Goal: Information Seeking & Learning: Learn about a topic

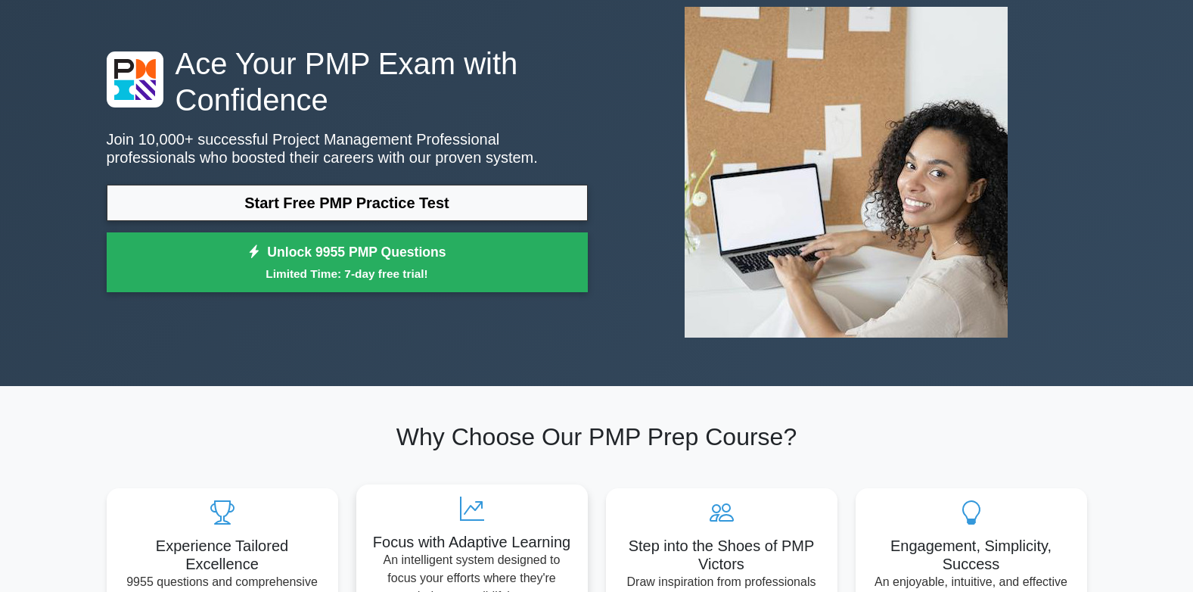
scroll to position [76, 0]
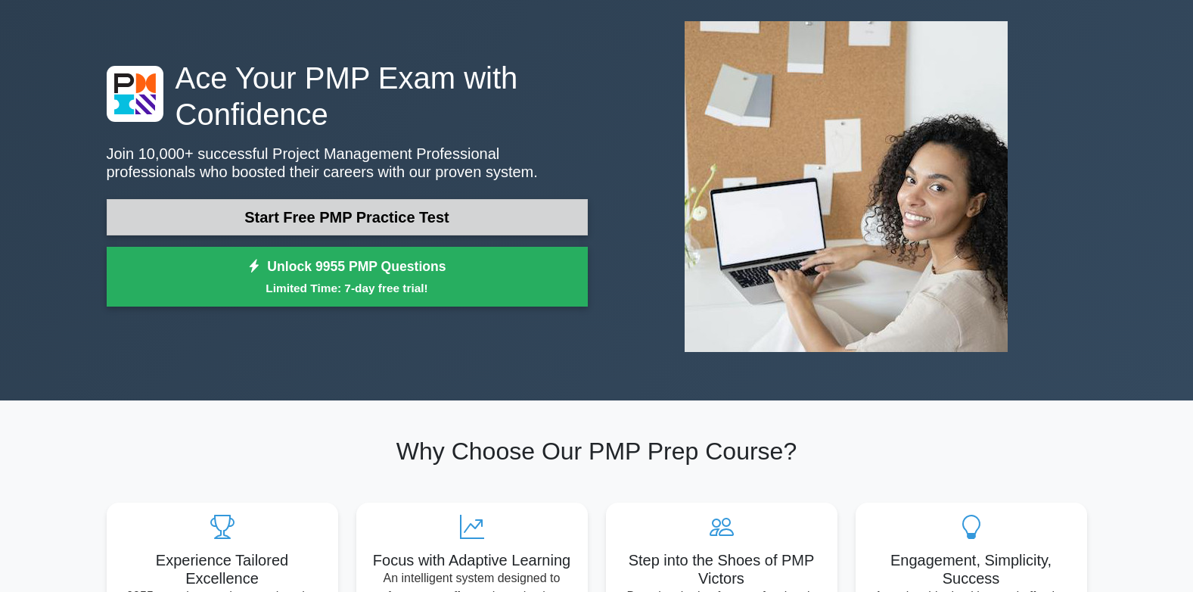
click at [322, 219] on link "Start Free PMP Practice Test" at bounding box center [347, 217] width 481 height 36
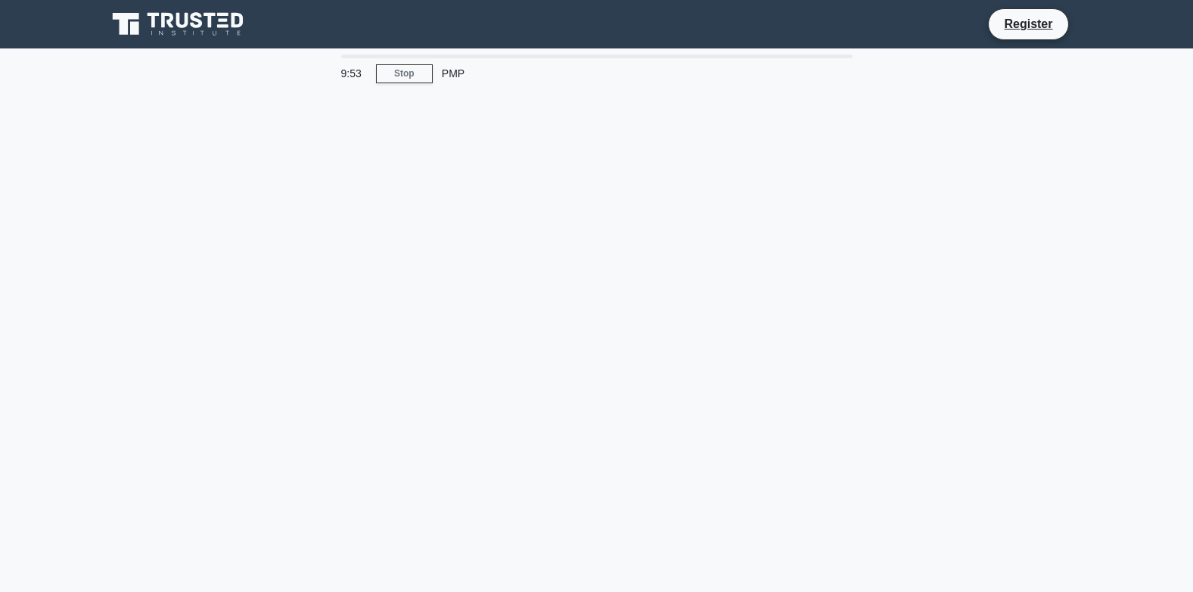
click at [459, 76] on div "PMP" at bounding box center [537, 73] width 208 height 30
click at [454, 74] on div "PMP" at bounding box center [537, 73] width 208 height 30
click at [475, 220] on div "9:52 Stop PMP" at bounding box center [597, 432] width 999 height 757
click at [708, 310] on div "9:45 Stop PMP" at bounding box center [597, 432] width 999 height 757
